Goal: Transaction & Acquisition: Purchase product/service

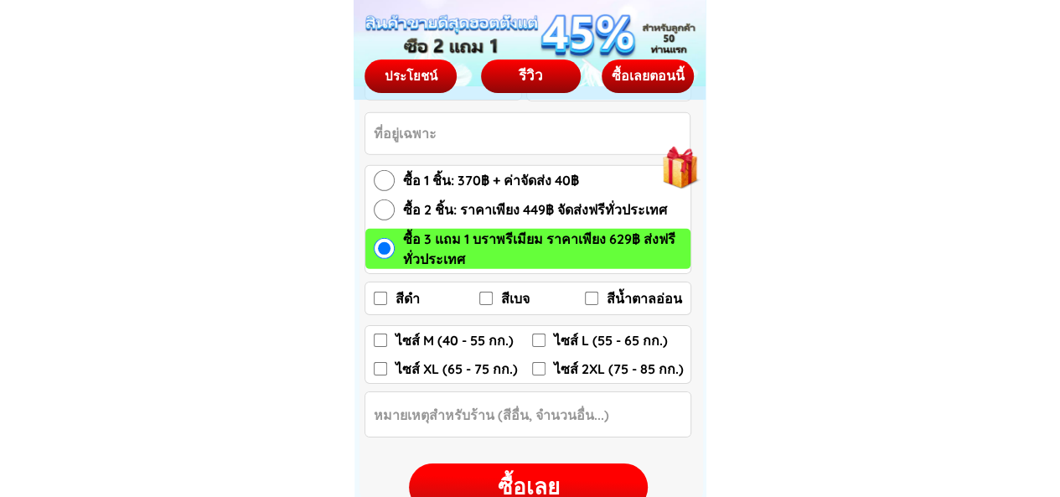
scroll to position [2430, 0]
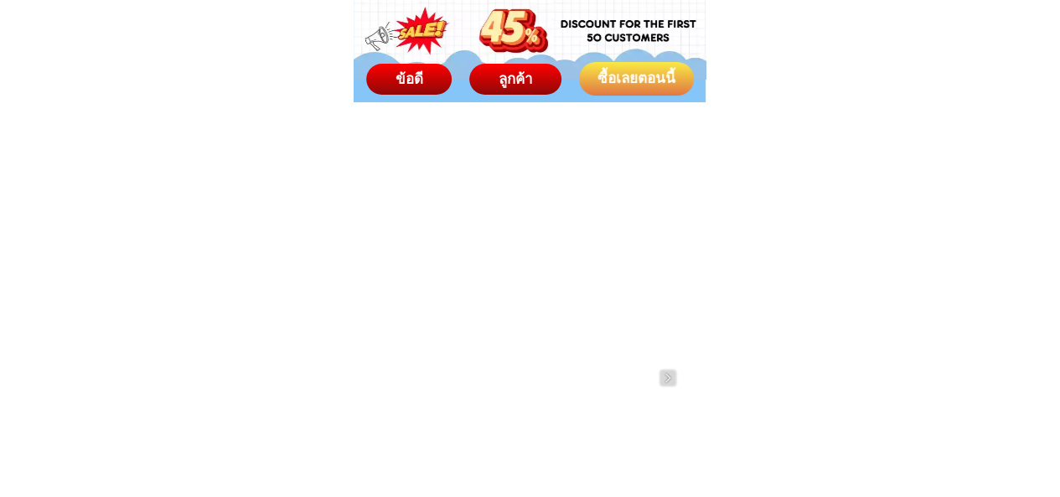
scroll to position [3352, 0]
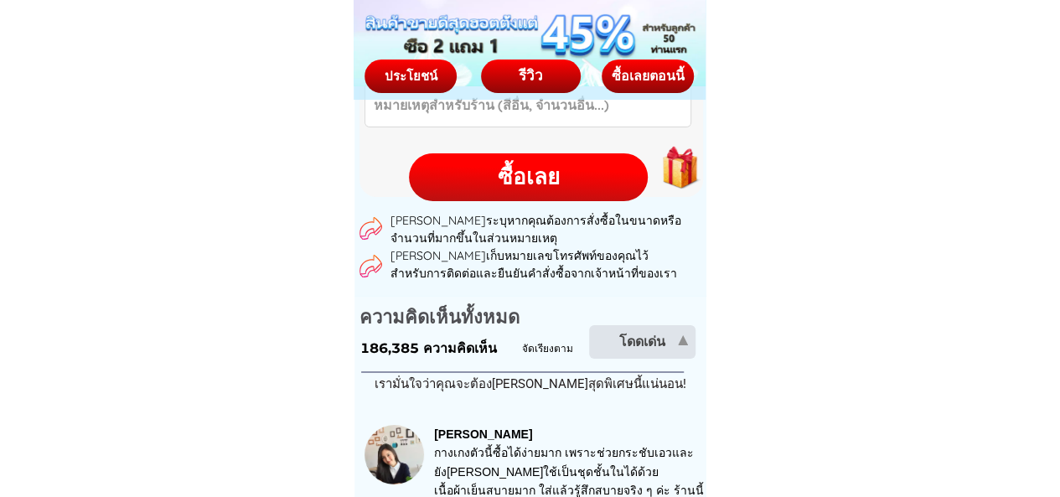
scroll to position [2849, 0]
